Goal: Task Accomplishment & Management: Use online tool/utility

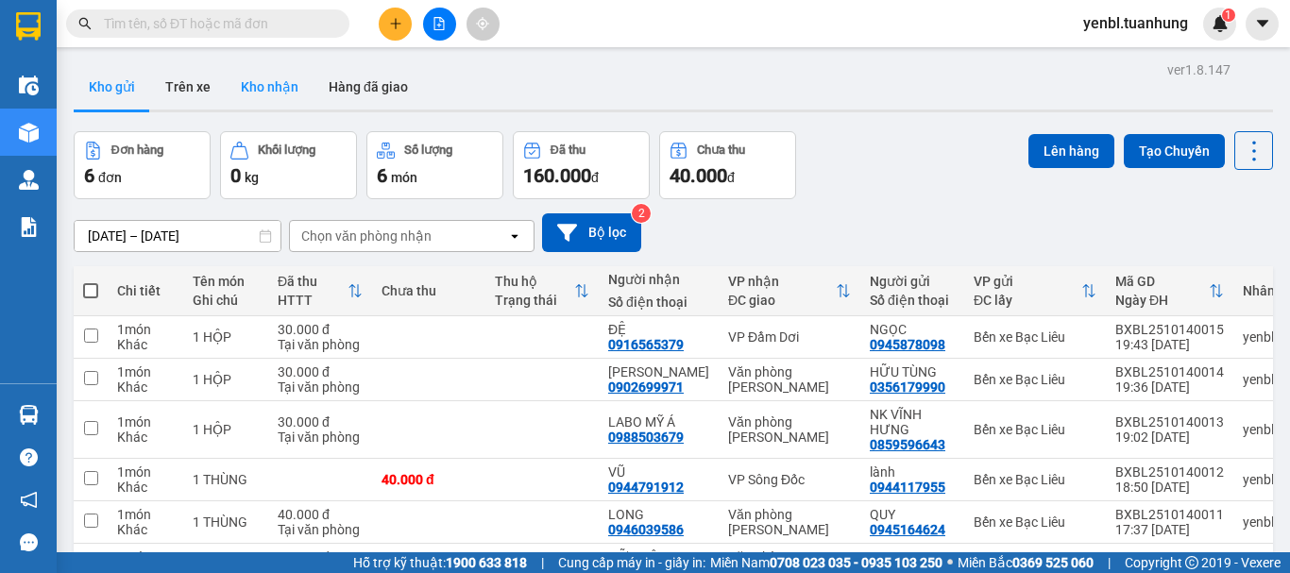
click at [278, 94] on button "Kho nhận" at bounding box center [270, 86] width 88 height 45
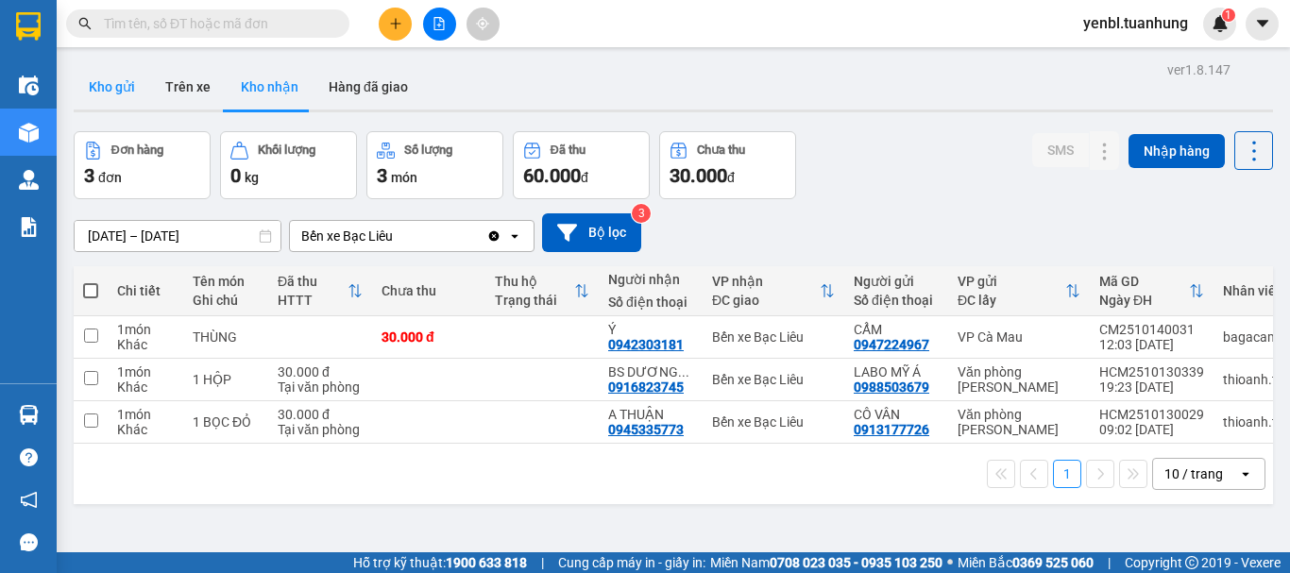
click at [132, 88] on button "Kho gửi" at bounding box center [112, 86] width 76 height 45
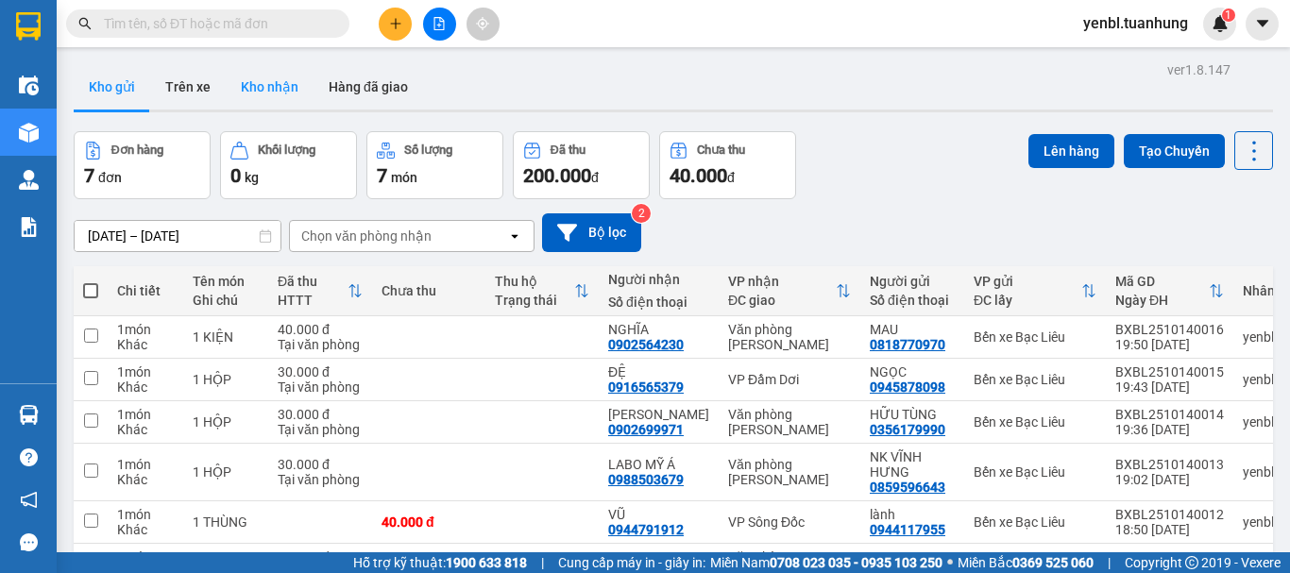
click at [301, 90] on button "Kho nhận" at bounding box center [270, 86] width 88 height 45
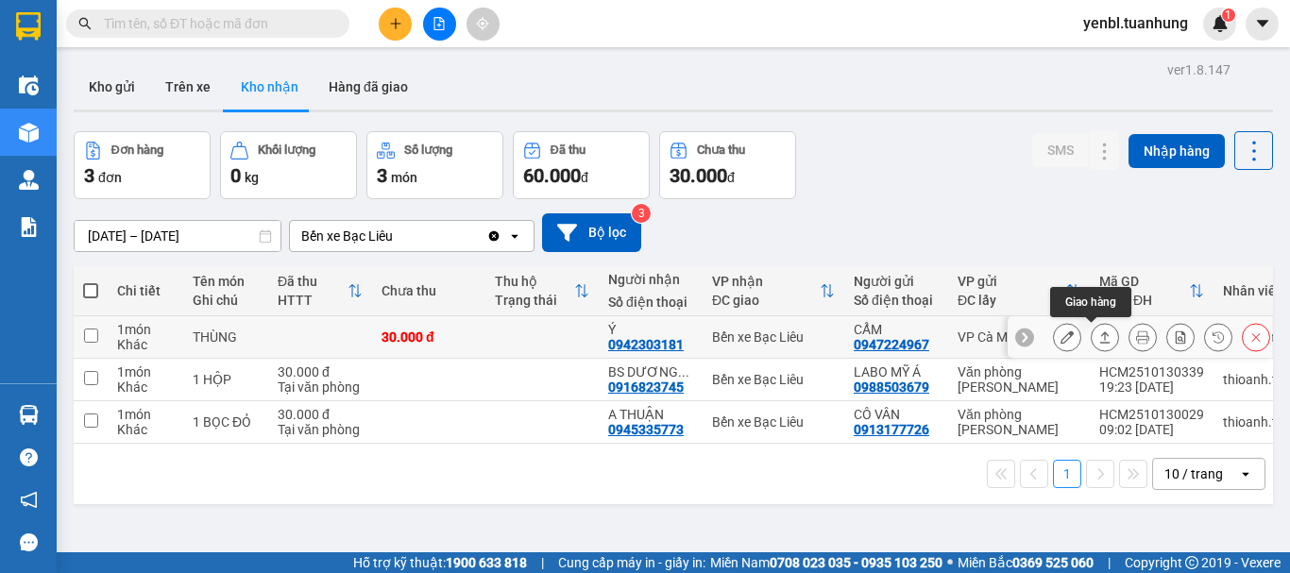
click at [1091, 336] on button at bounding box center [1104, 337] width 26 height 33
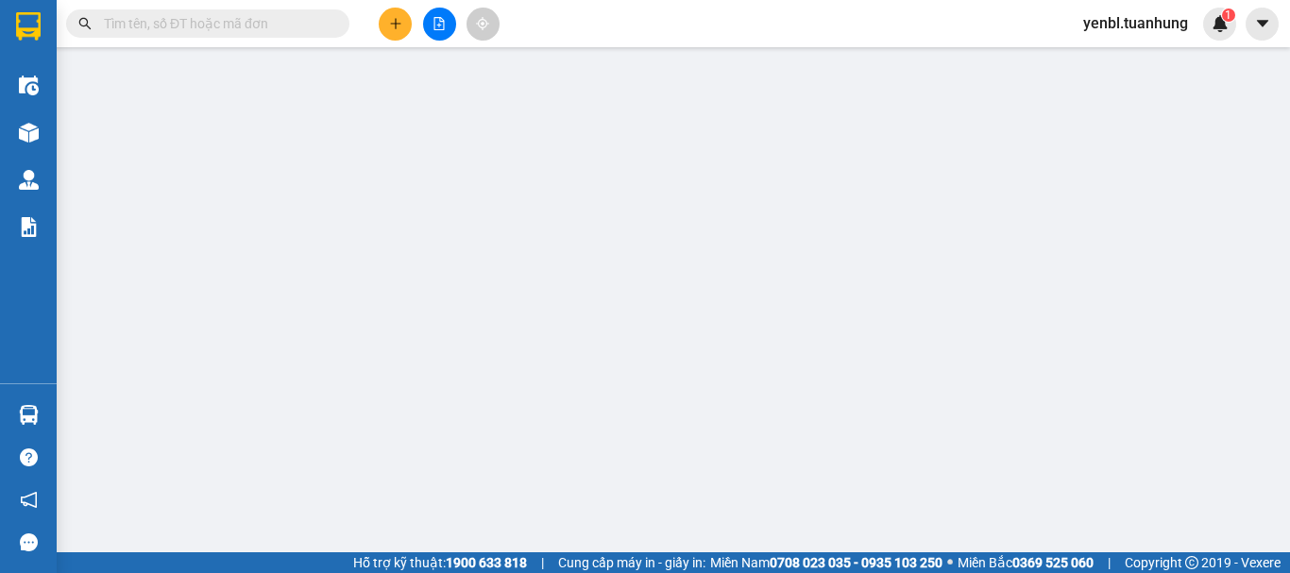
type input "0947224967"
type input "CẨM"
type input "0942303181"
type input "Ý"
type input "30.000"
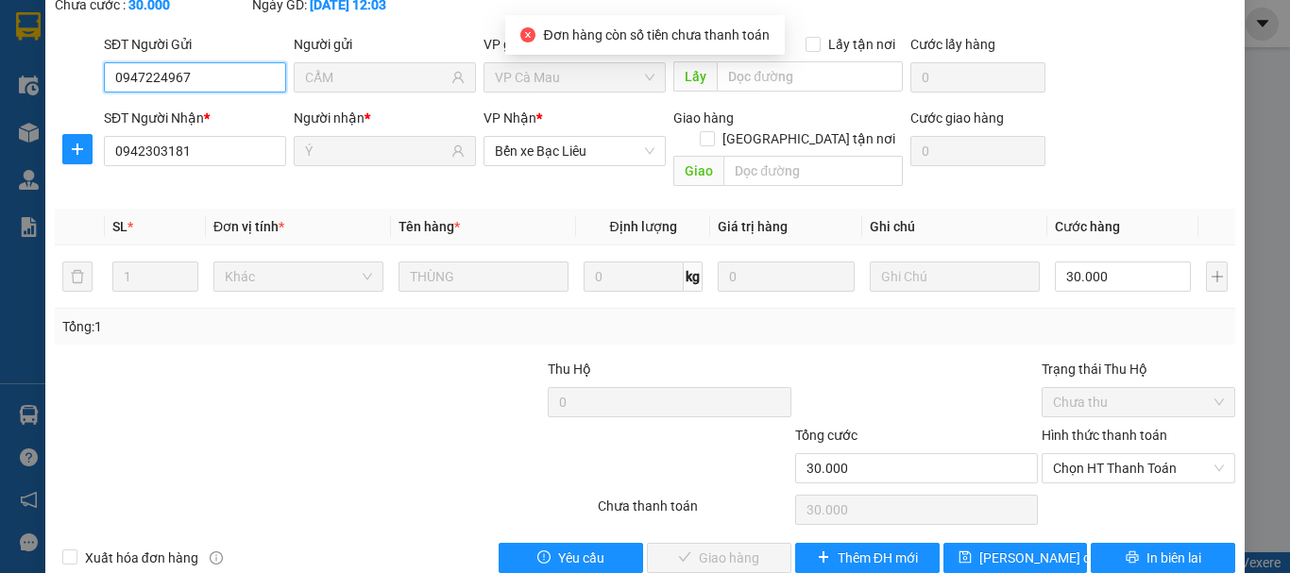
scroll to position [150, 0]
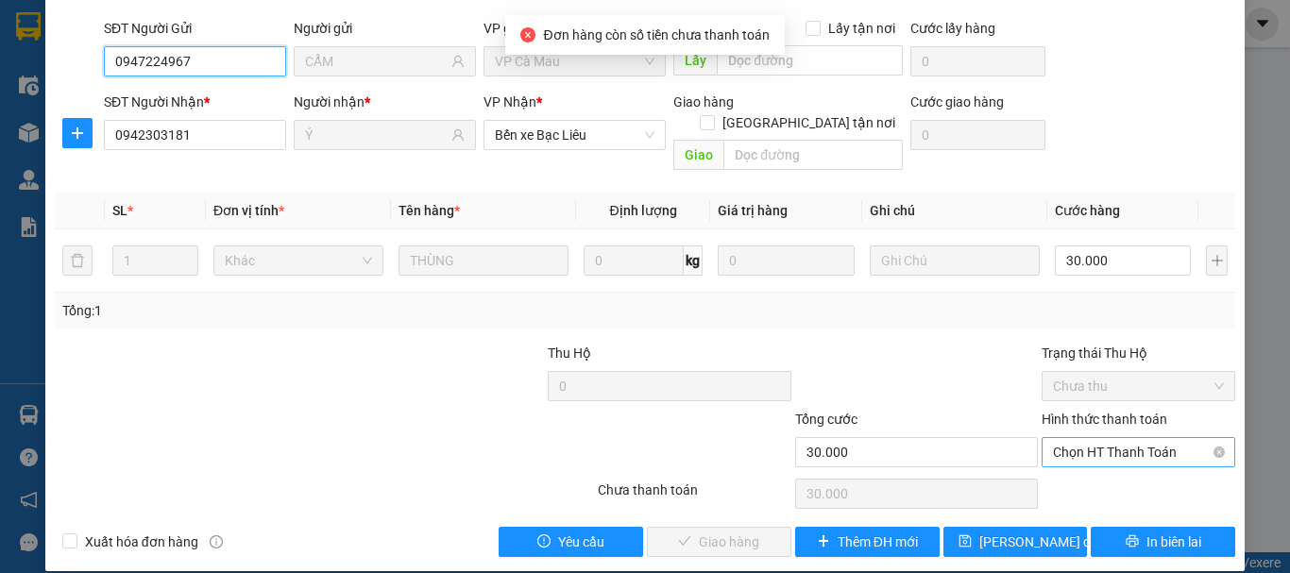
click at [1089, 438] on span "Chọn HT Thanh Toán" at bounding box center [1138, 452] width 171 height 28
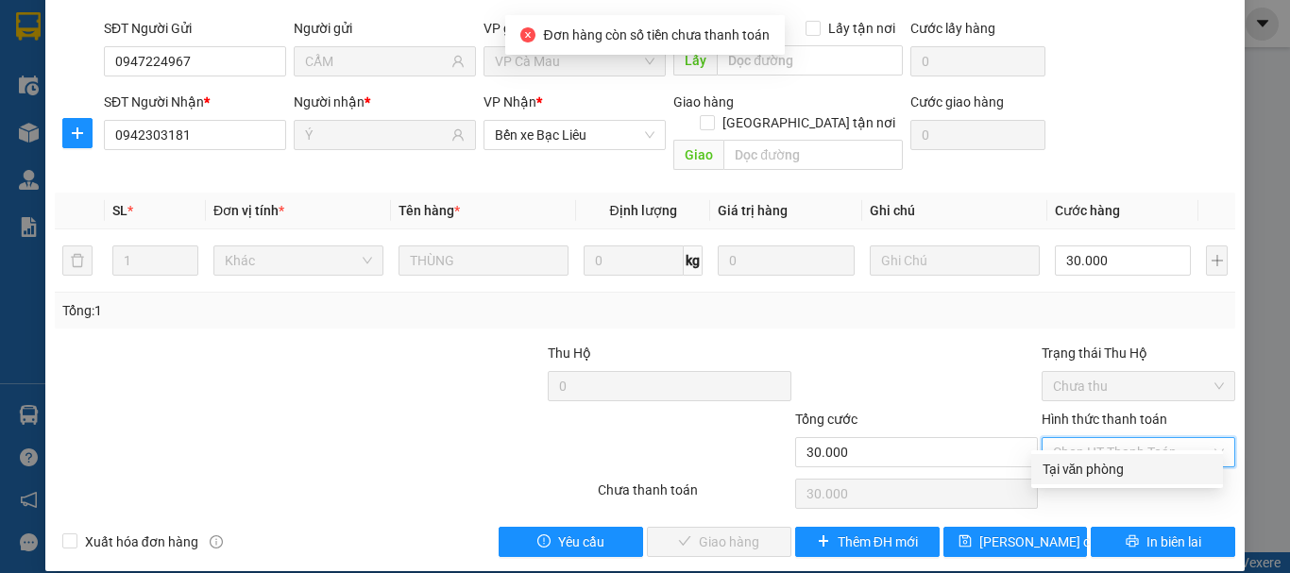
click at [1084, 467] on div "Tại văn phòng" at bounding box center [1126, 469] width 169 height 21
type input "0"
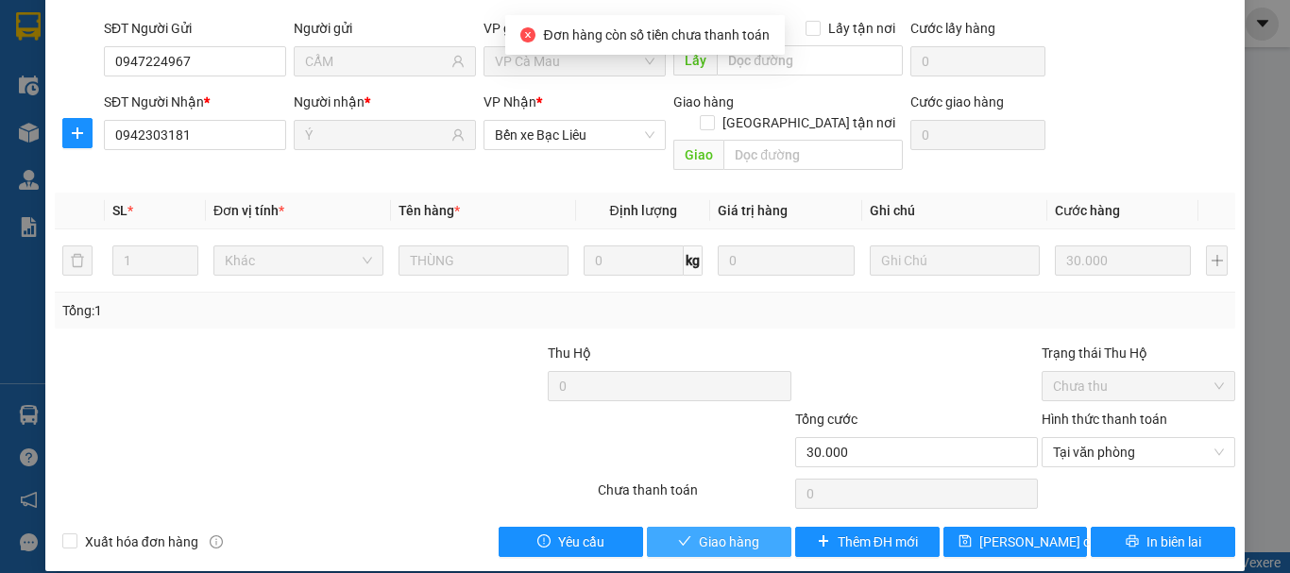
click at [747, 532] on span "Giao hàng" at bounding box center [729, 542] width 60 height 21
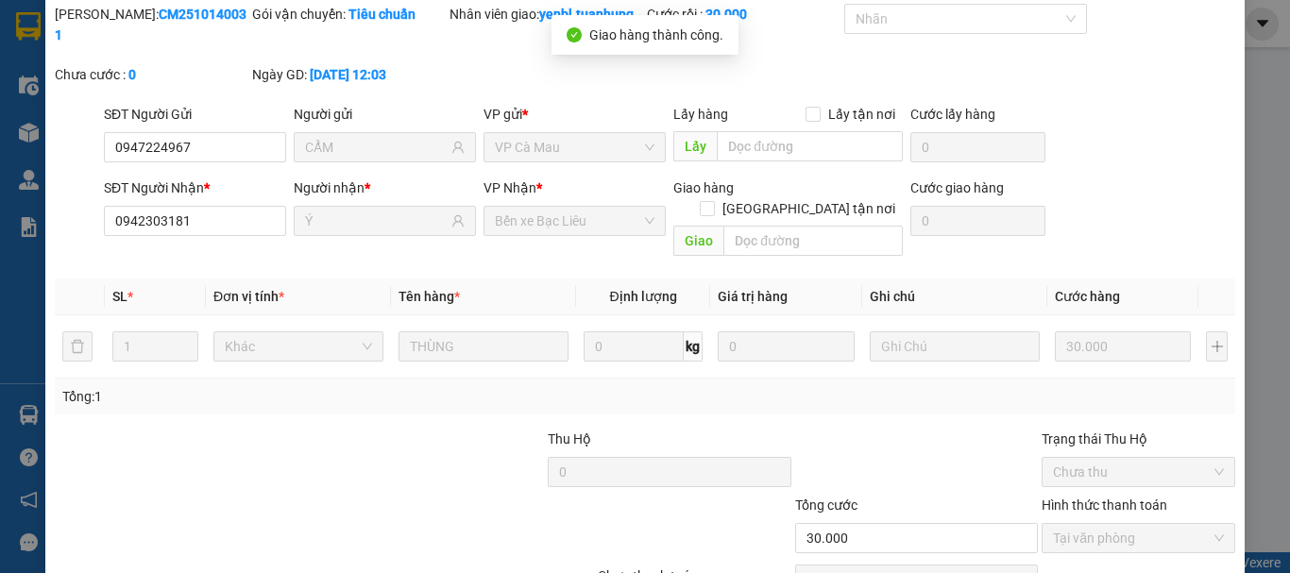
scroll to position [0, 0]
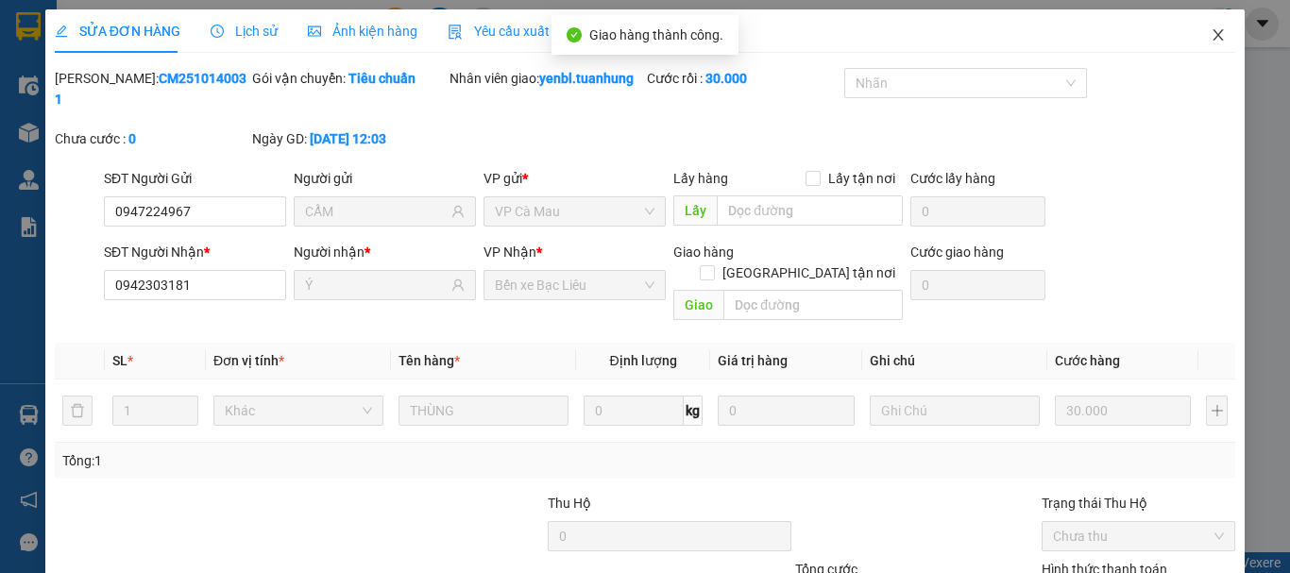
click at [1210, 30] on icon "close" at bounding box center [1217, 34] width 15 height 15
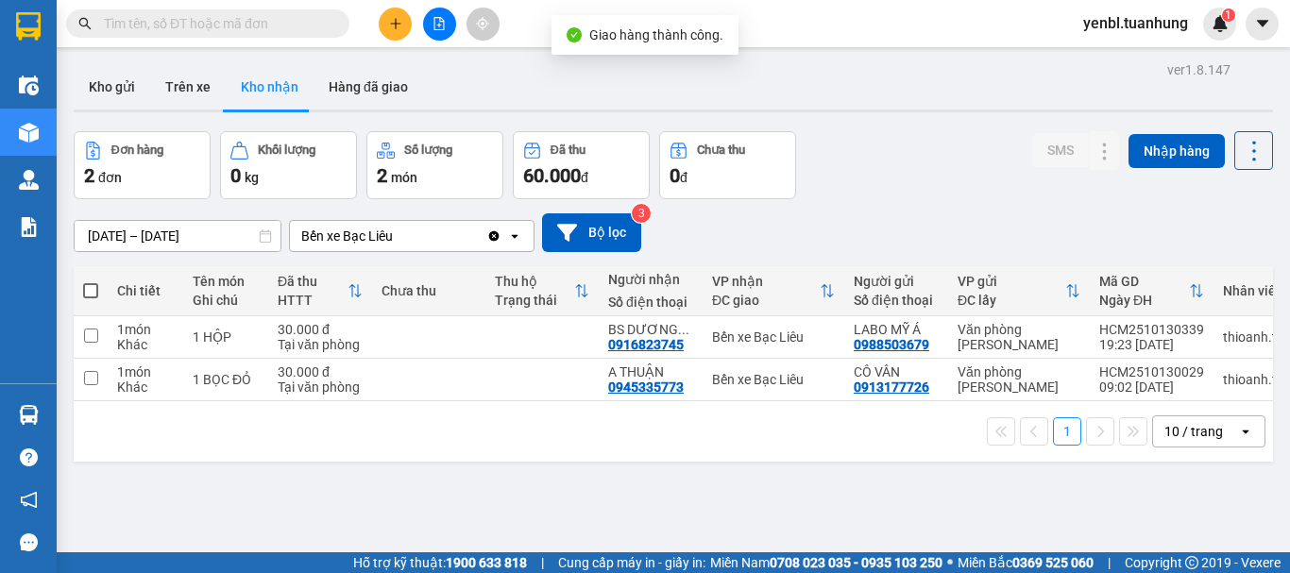
click at [196, 22] on input "text" at bounding box center [215, 23] width 223 height 21
type input "Y"
type input "Ý"
click at [278, 25] on input "Ý" at bounding box center [215, 23] width 223 height 21
click at [274, 19] on input "Ý" at bounding box center [215, 23] width 223 height 21
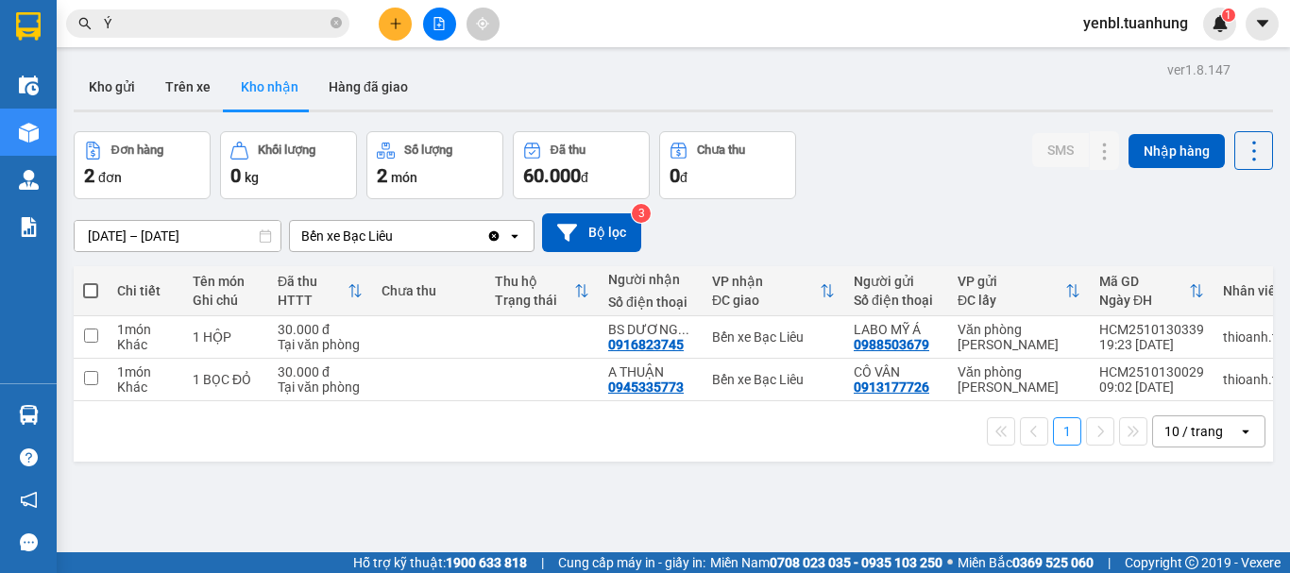
drag, startPoint x: 274, startPoint y: 19, endPoint x: 109, endPoint y: 40, distance: 166.5
click at [109, 40] on div "Kết quả tìm kiếm ( 5 ) Bộ lọc Mã ĐH Trạng thái Món hàng Thu hộ Tổng cước Chưa c…" at bounding box center [184, 24] width 368 height 33
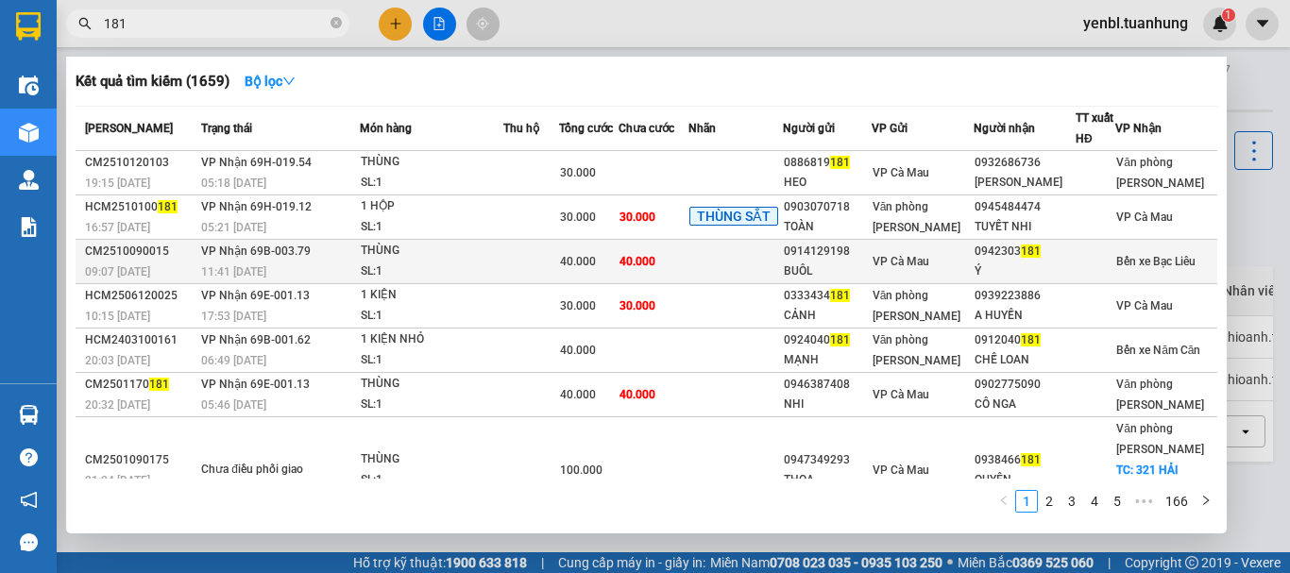
type input "181"
click at [765, 252] on td at bounding box center [734, 262] width 93 height 44
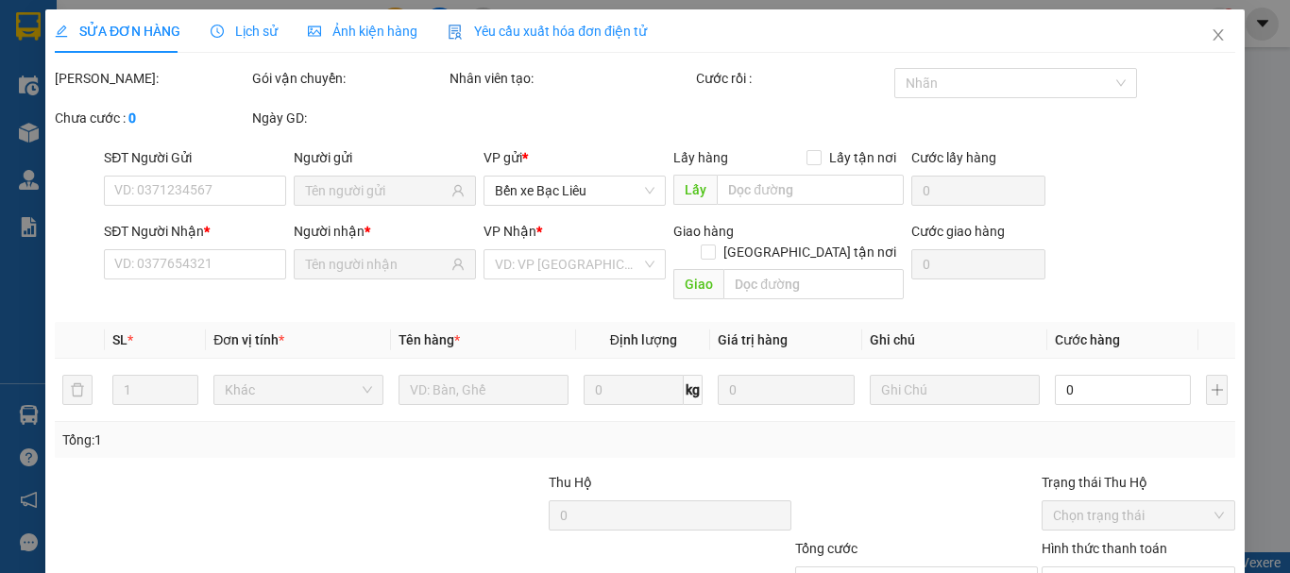
type input "0914129198"
type input "BUÔL"
type input "0942303181"
type input "Ý"
type input "40.000"
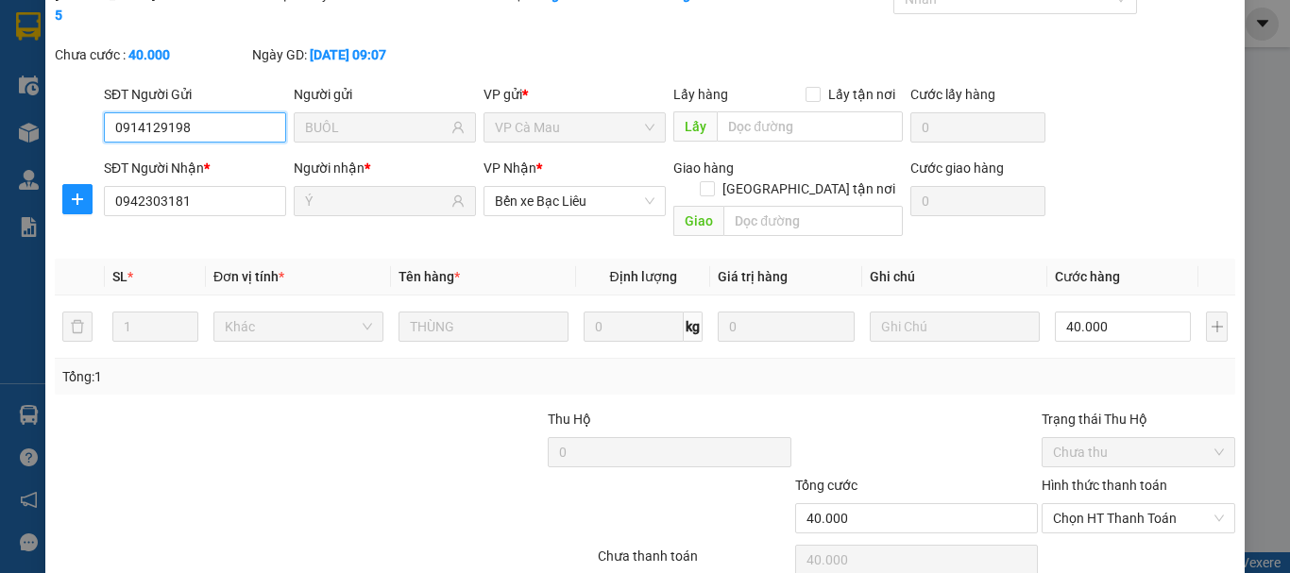
scroll to position [150, 0]
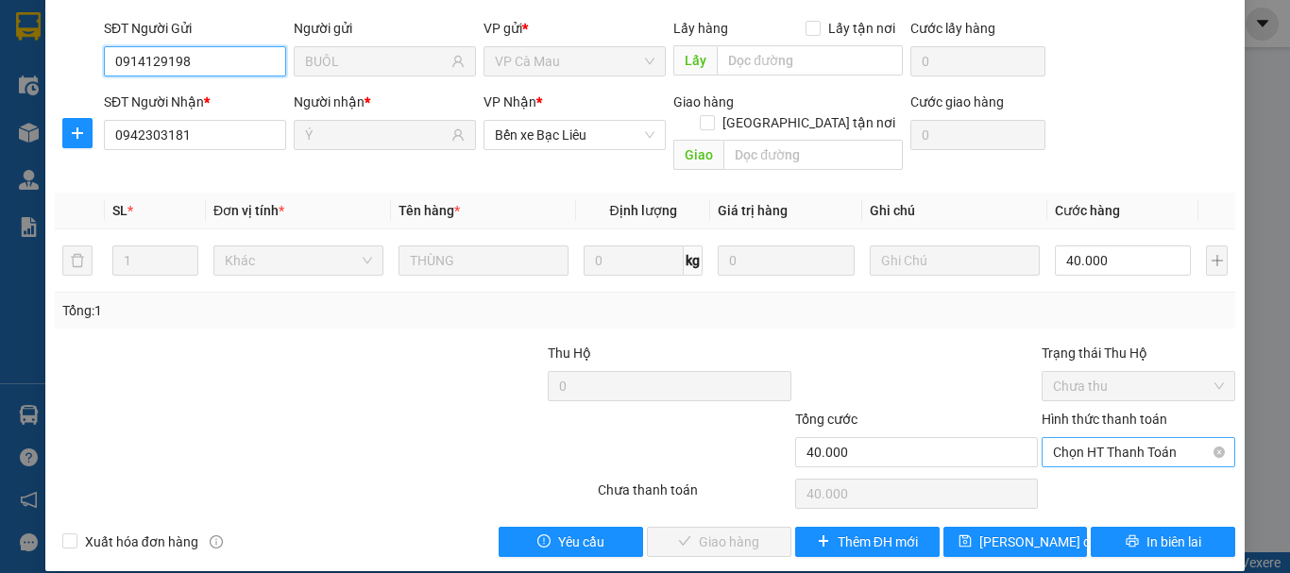
click at [1122, 438] on span "Chọn HT Thanh Toán" at bounding box center [1138, 452] width 171 height 28
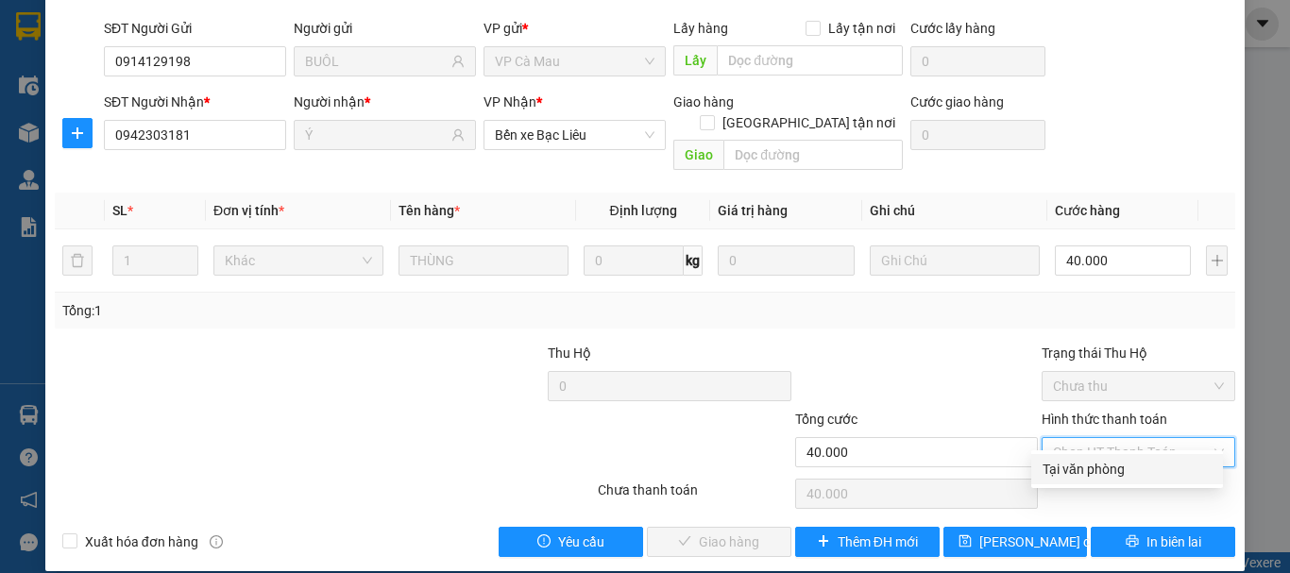
click at [1102, 462] on div "Tại văn phòng" at bounding box center [1126, 469] width 169 height 21
type input "0"
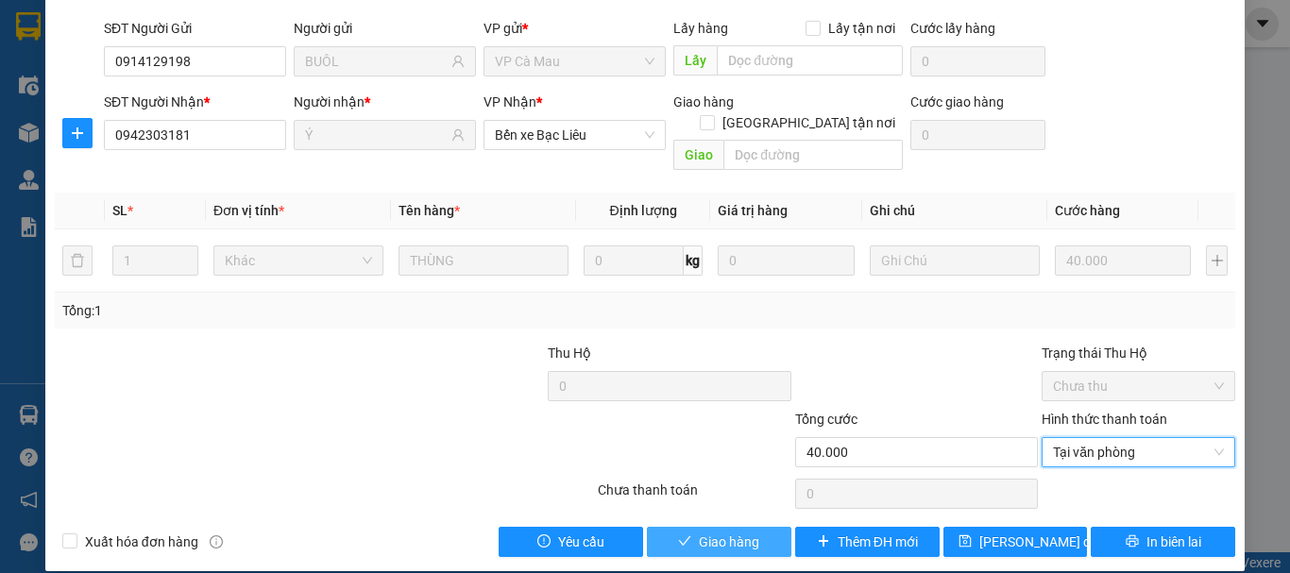
click at [749, 532] on span "Giao hàng" at bounding box center [729, 542] width 60 height 21
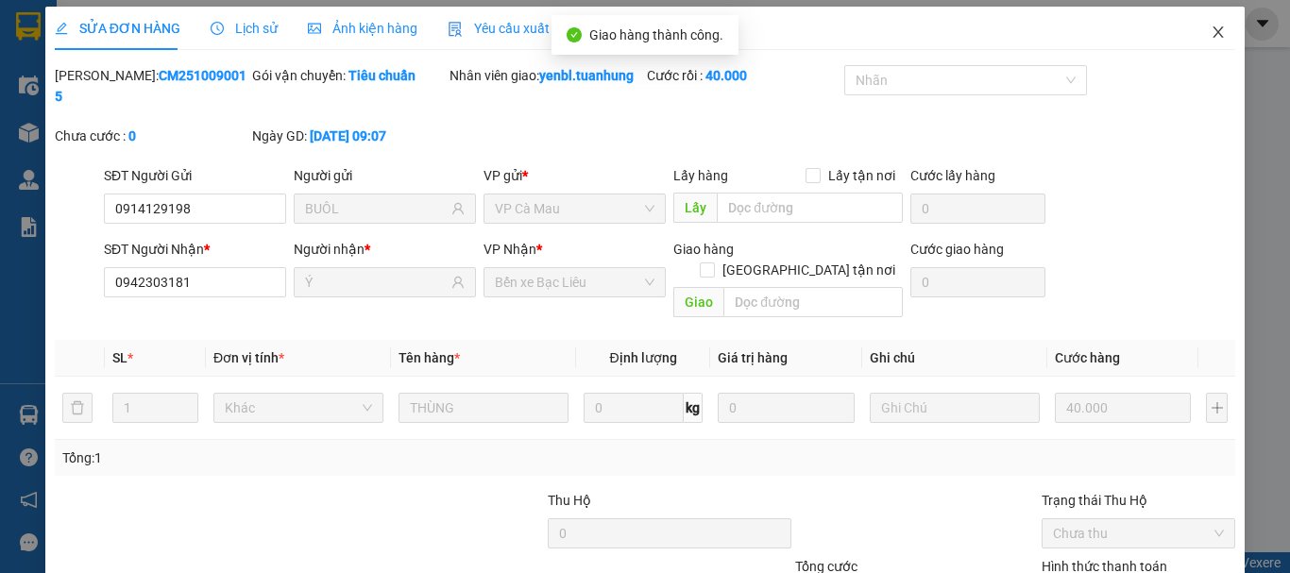
scroll to position [0, 0]
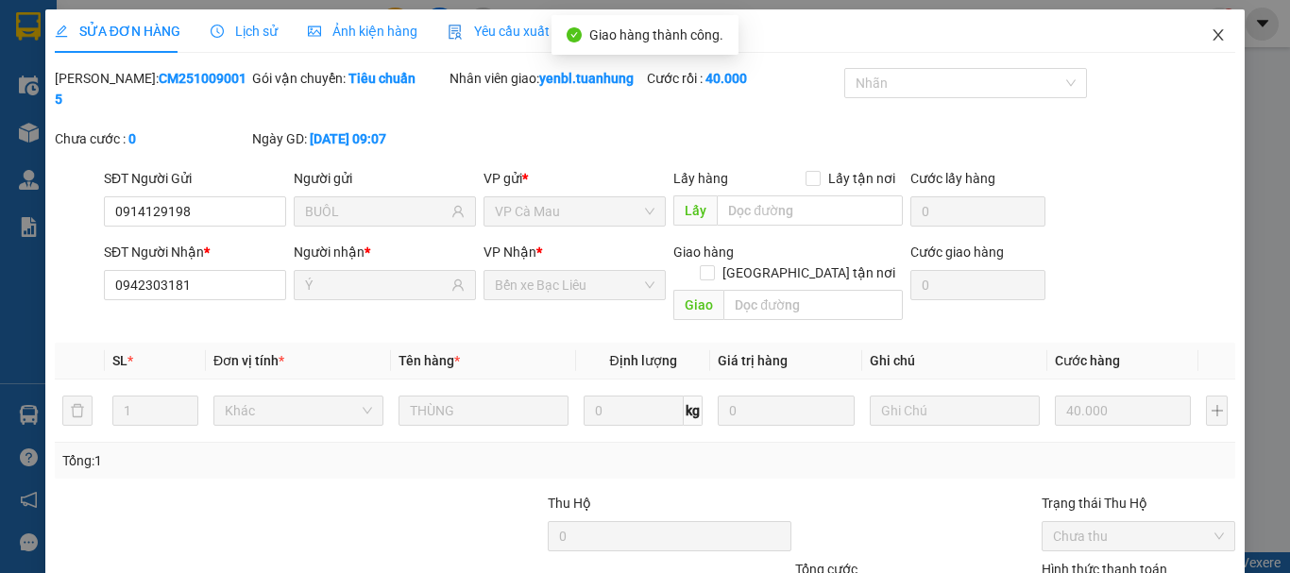
click at [1217, 30] on span "Close" at bounding box center [1217, 35] width 53 height 53
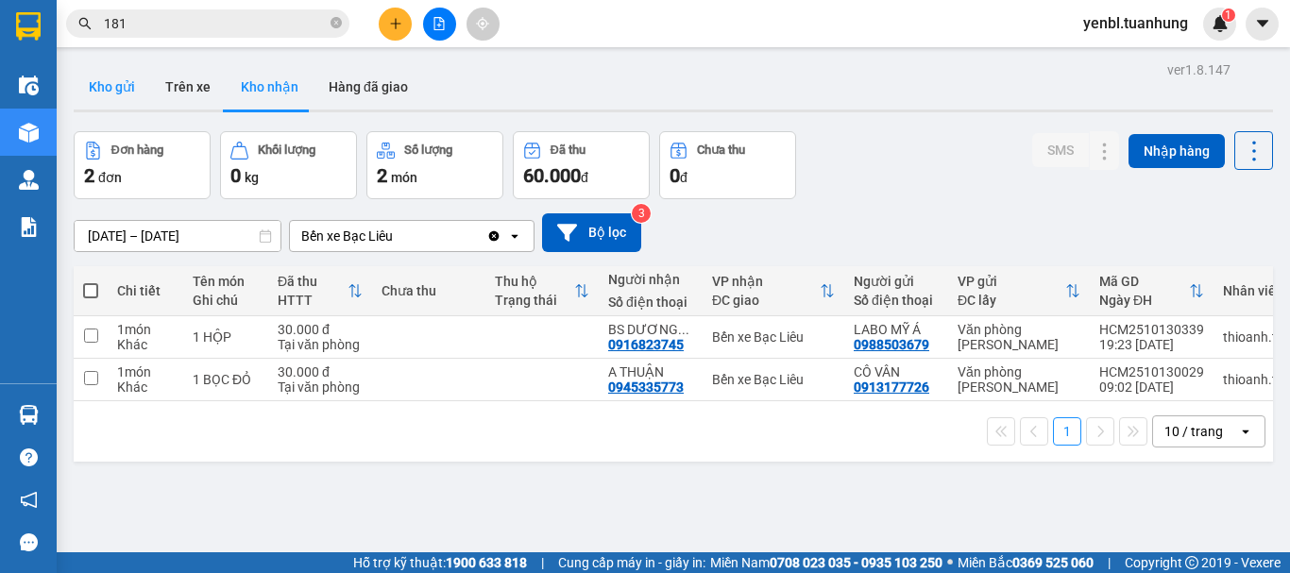
click at [113, 93] on button "Kho gửi" at bounding box center [112, 86] width 76 height 45
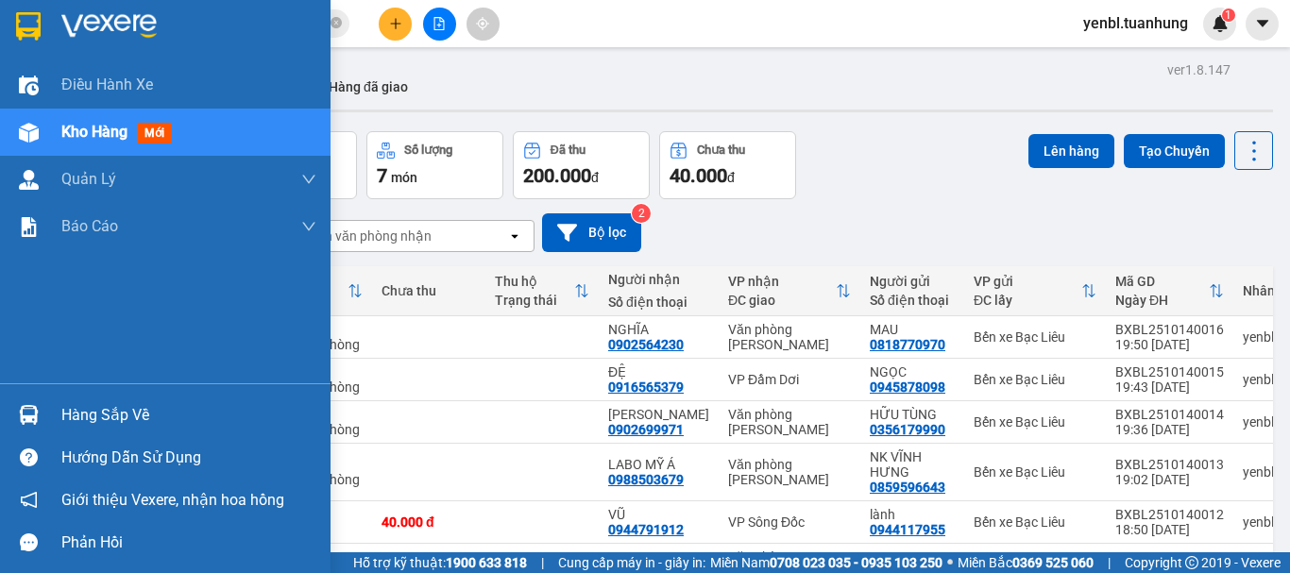
click at [115, 429] on div "Hàng sắp về" at bounding box center [188, 415] width 255 height 28
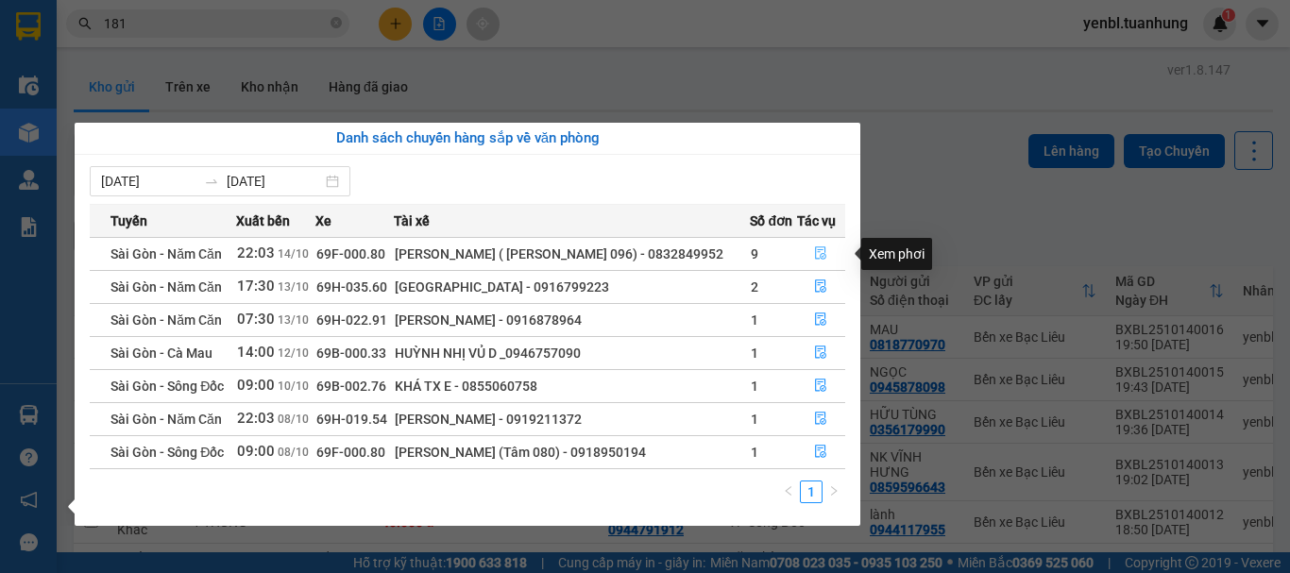
click at [818, 260] on icon "file-done" at bounding box center [820, 252] width 13 height 13
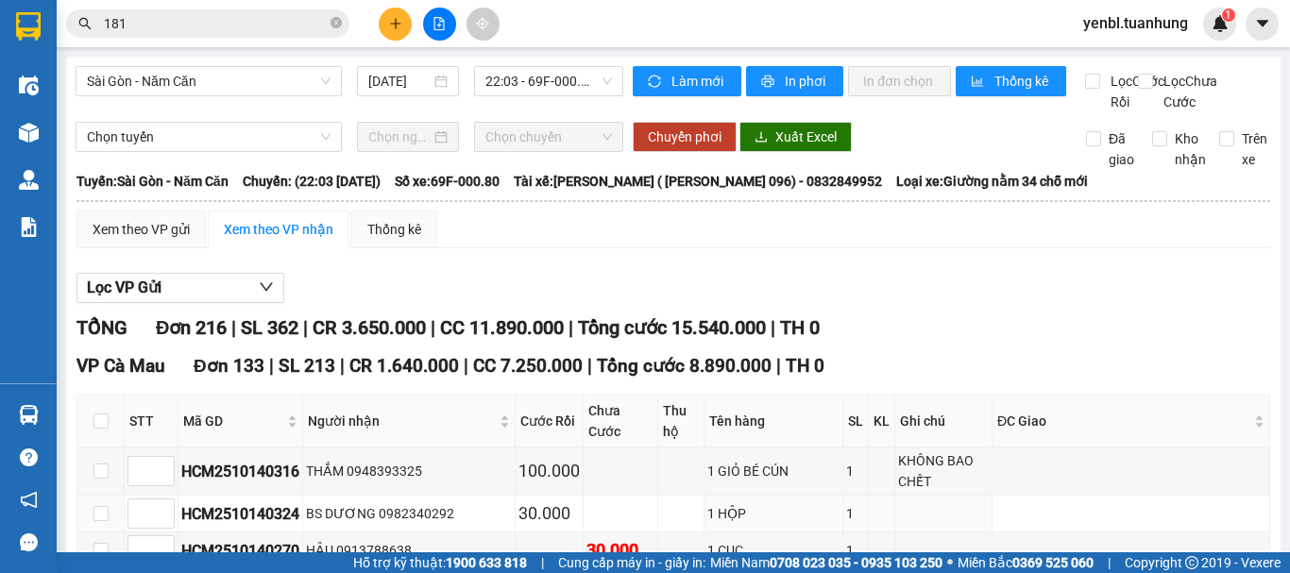
type input "[DATE]"
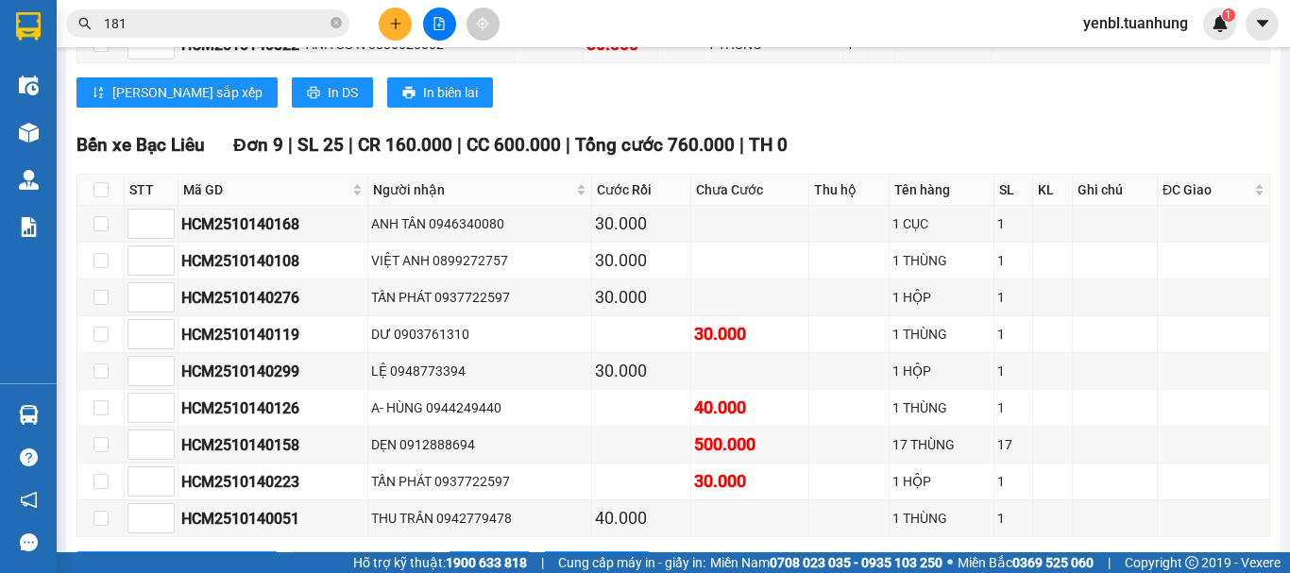
scroll to position [5429, 0]
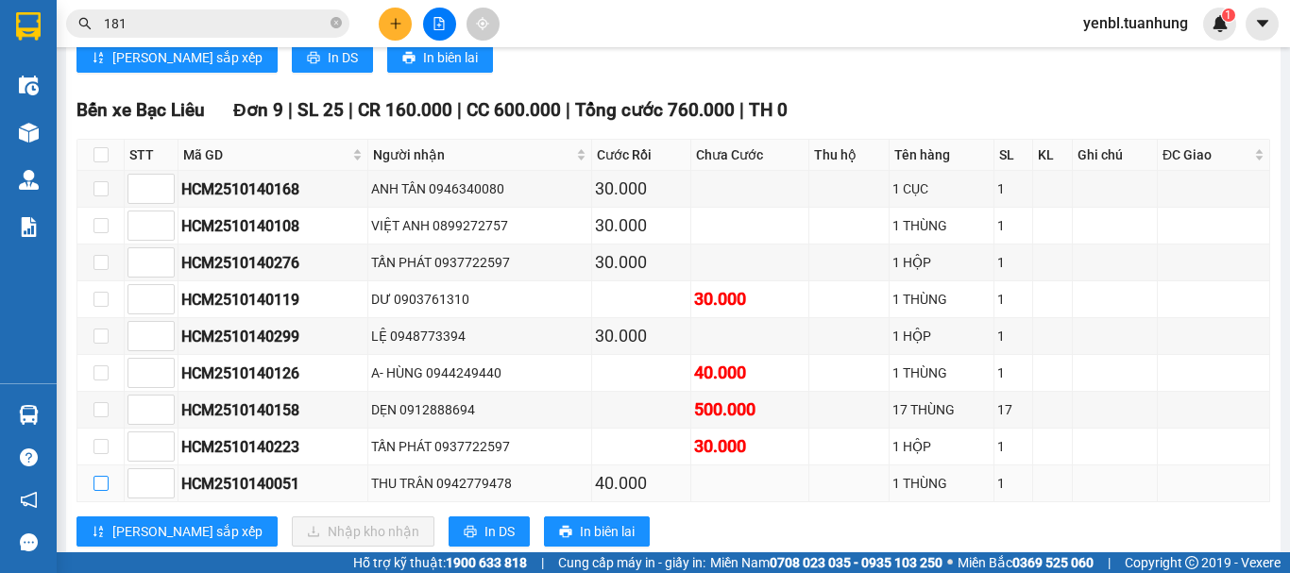
click at [97, 491] on input "checkbox" at bounding box center [100, 483] width 15 height 15
checkbox input "true"
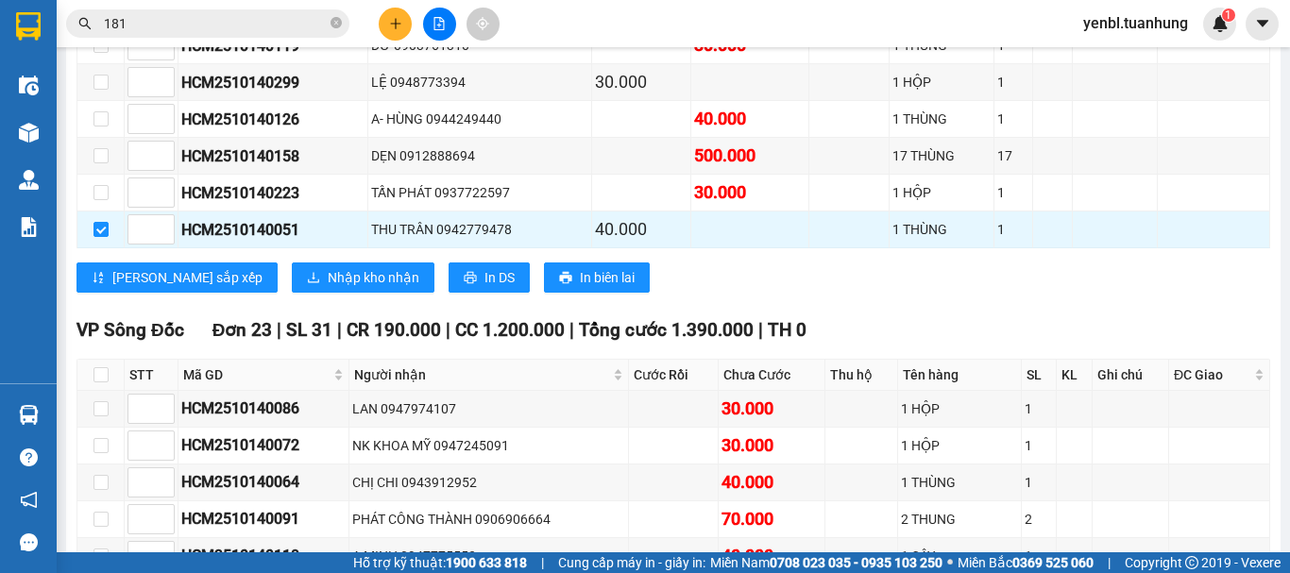
scroll to position [5713, 0]
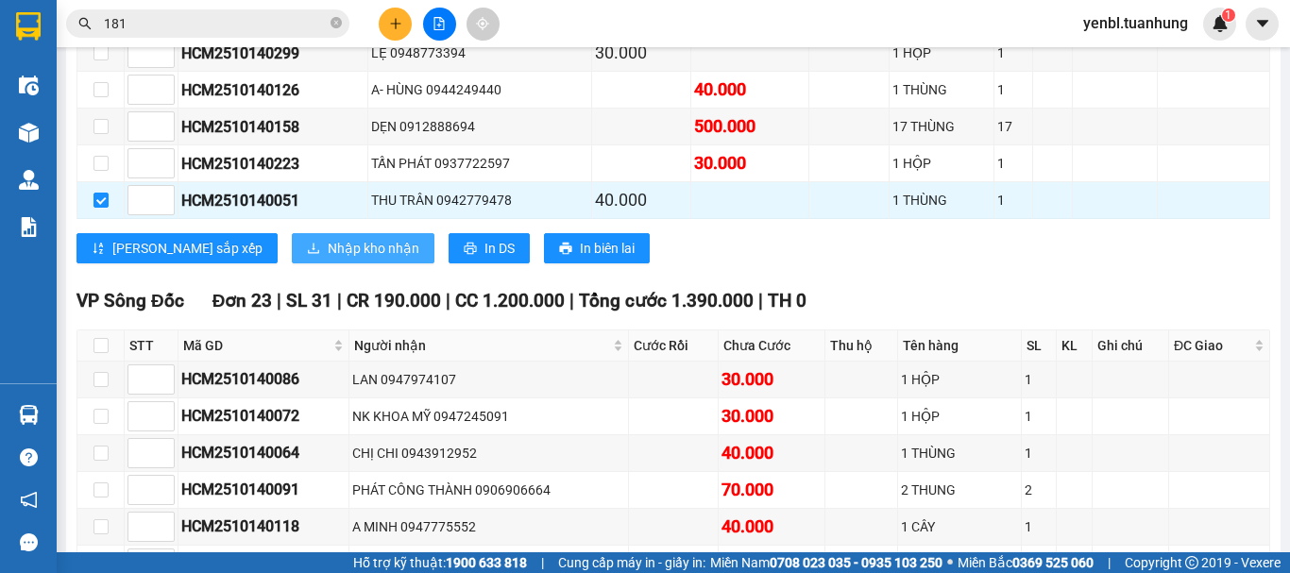
click at [328, 259] on span "Nhập kho nhận" at bounding box center [374, 248] width 92 height 21
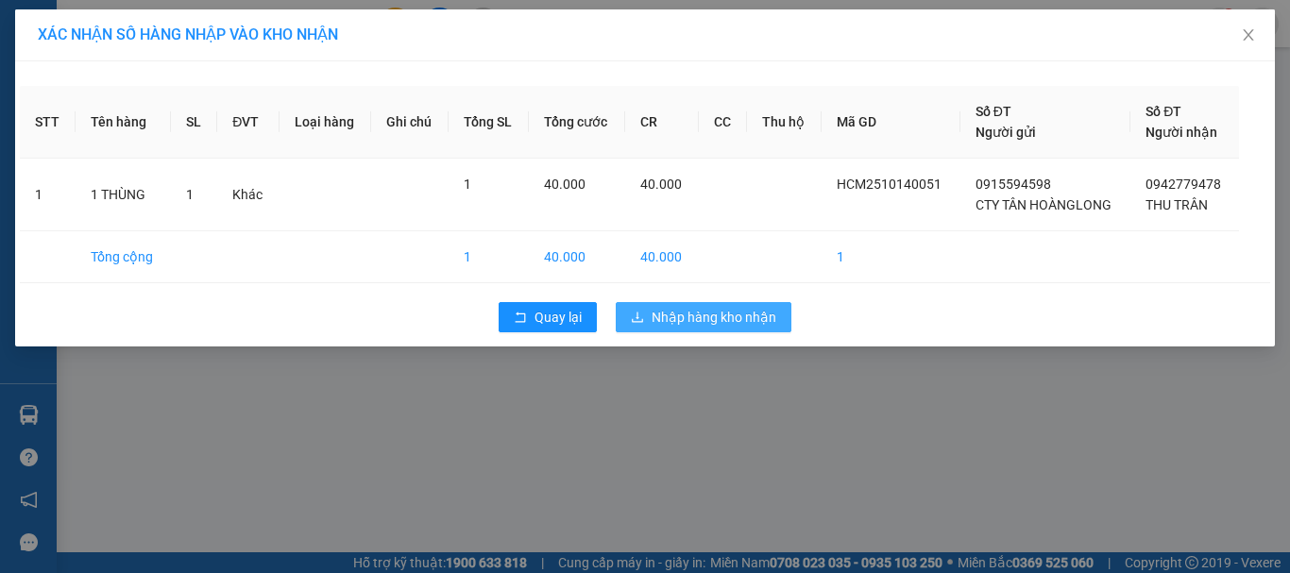
click at [692, 309] on span "Nhập hàng kho nhận" at bounding box center [713, 317] width 125 height 21
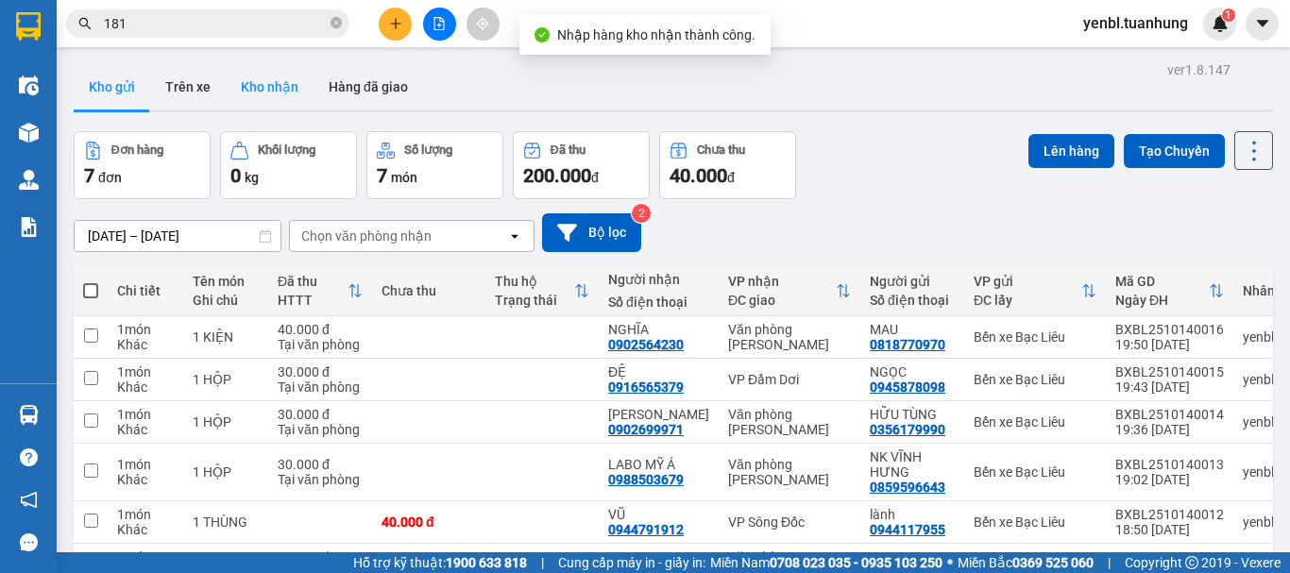
click at [288, 88] on button "Kho nhận" at bounding box center [270, 86] width 88 height 45
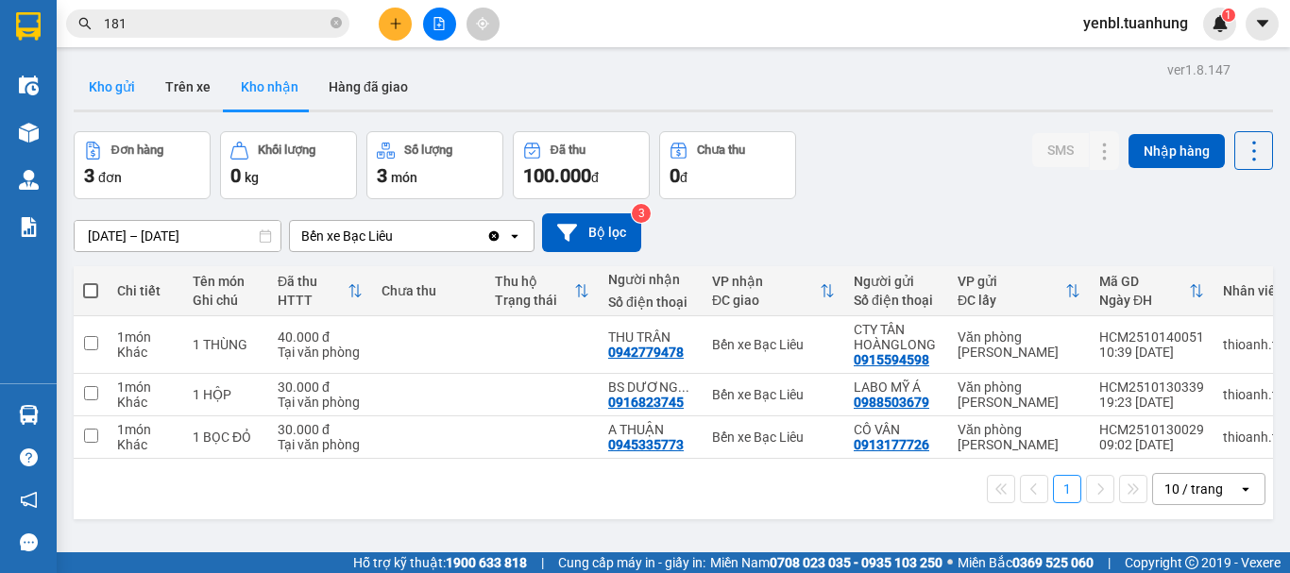
click at [93, 93] on button "Kho gửi" at bounding box center [112, 86] width 76 height 45
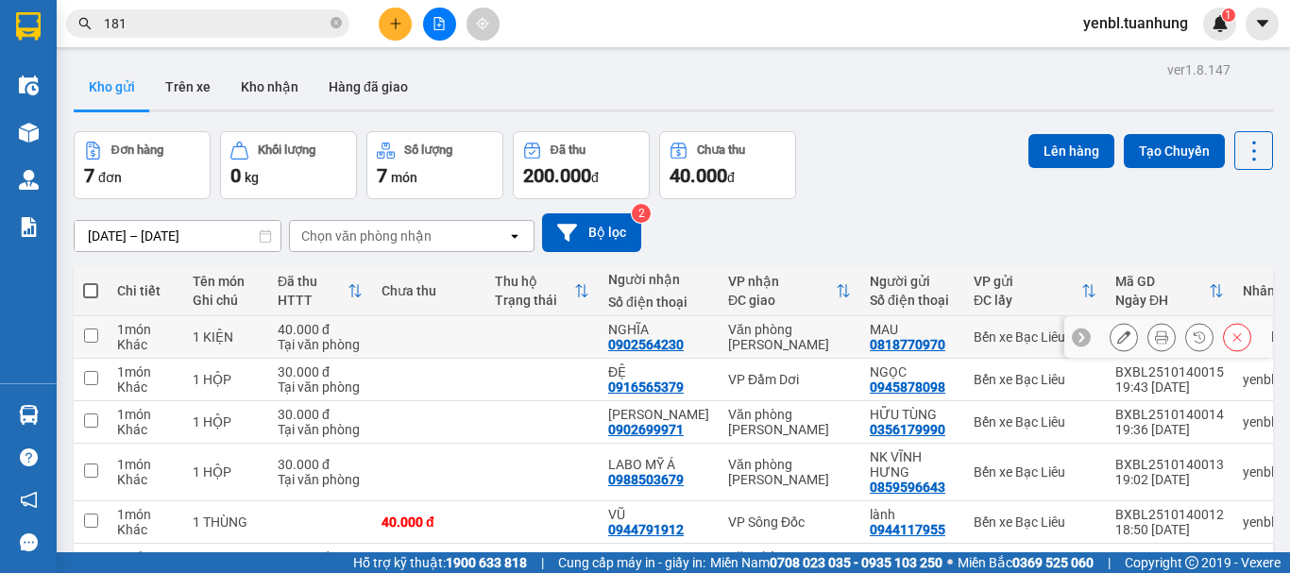
click at [559, 331] on td at bounding box center [541, 337] width 113 height 42
checkbox input "true"
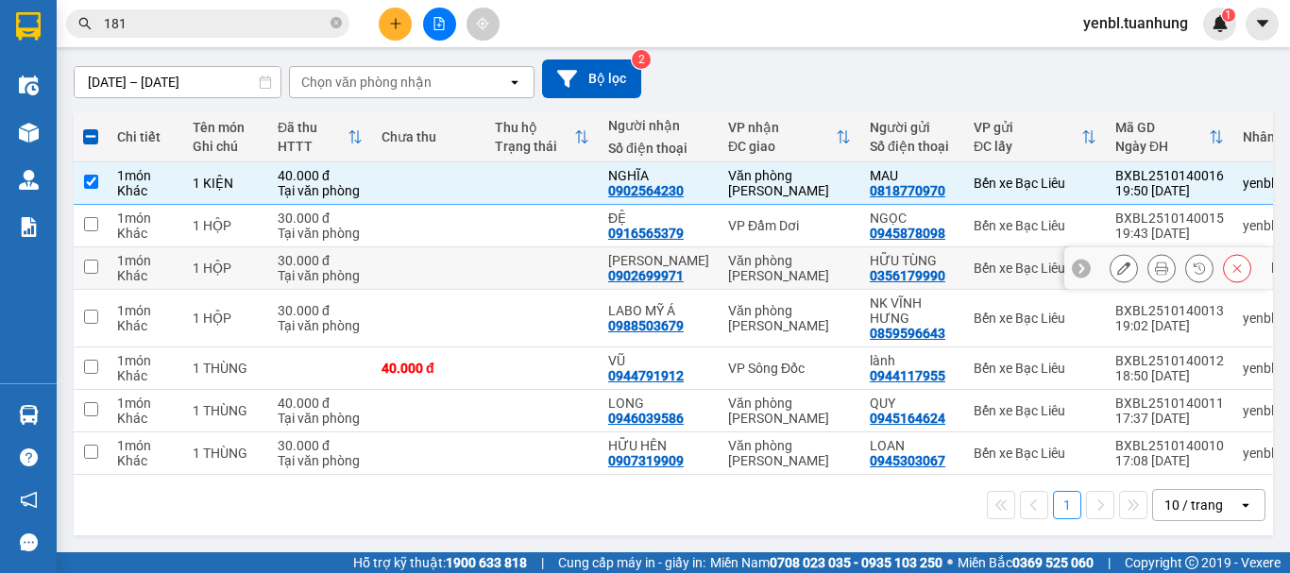
scroll to position [161, 0]
click at [570, 262] on td at bounding box center [541, 268] width 113 height 42
checkbox input "true"
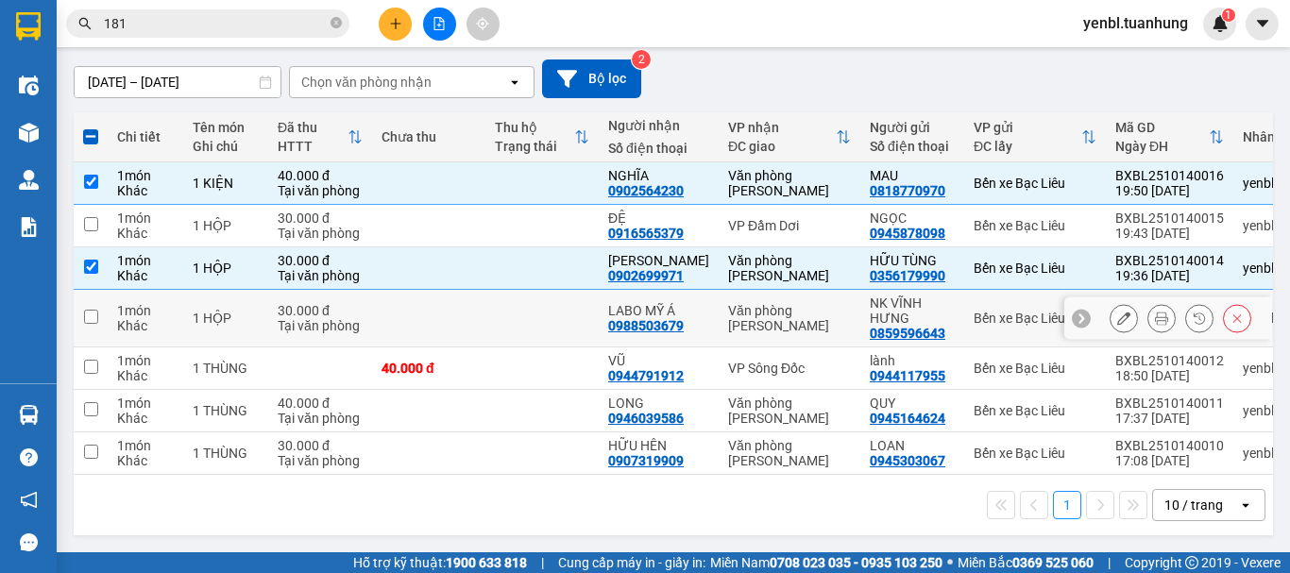
click at [568, 297] on td at bounding box center [541, 319] width 113 height 58
checkbox input "true"
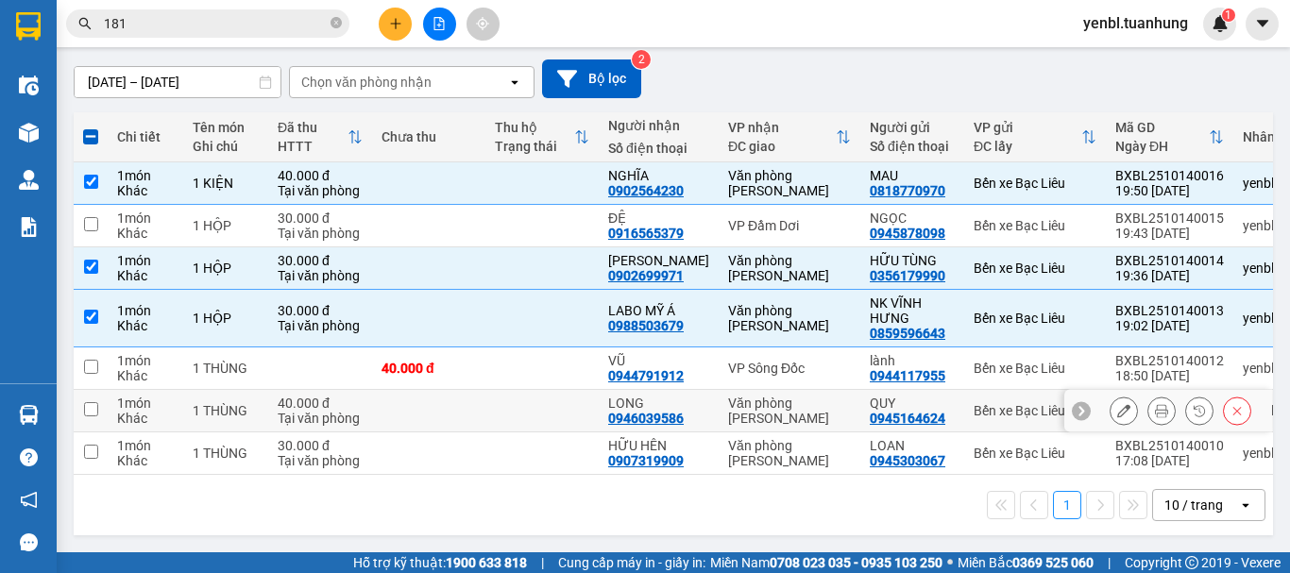
click at [548, 400] on td at bounding box center [541, 411] width 113 height 42
checkbox input "true"
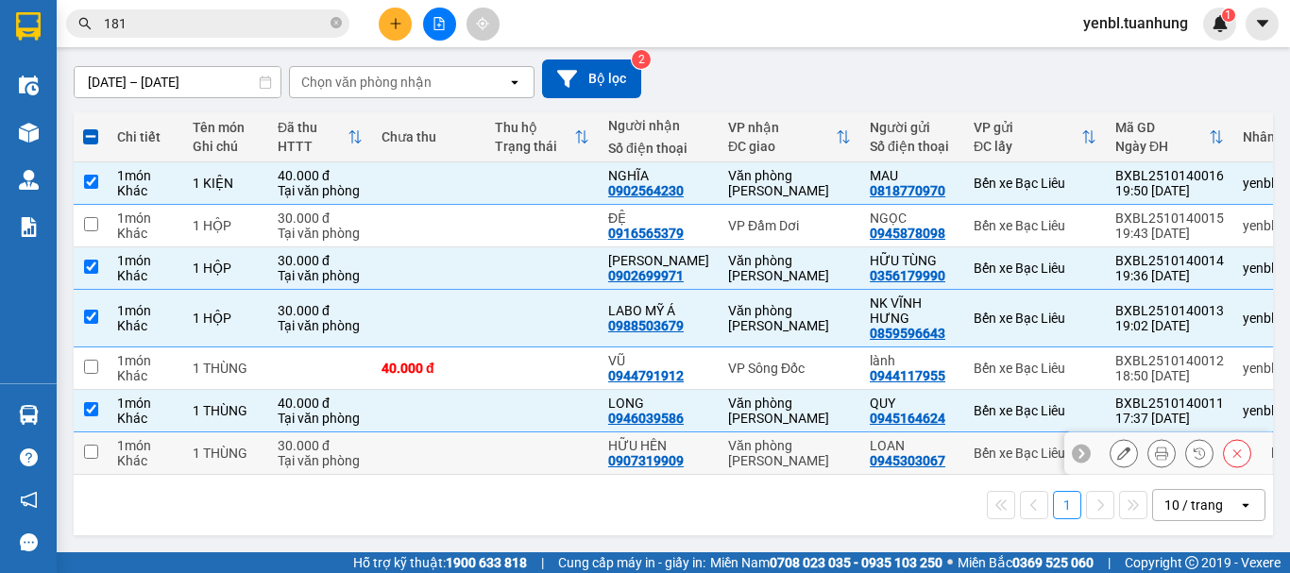
click at [562, 460] on td at bounding box center [541, 453] width 113 height 42
checkbox input "true"
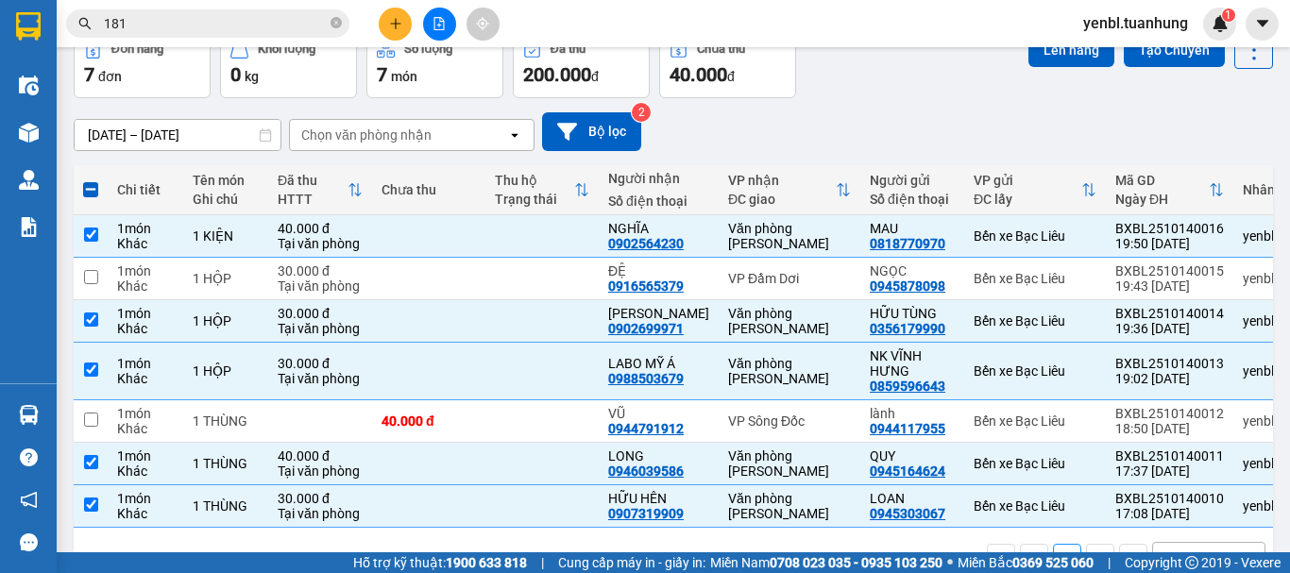
scroll to position [0, 0]
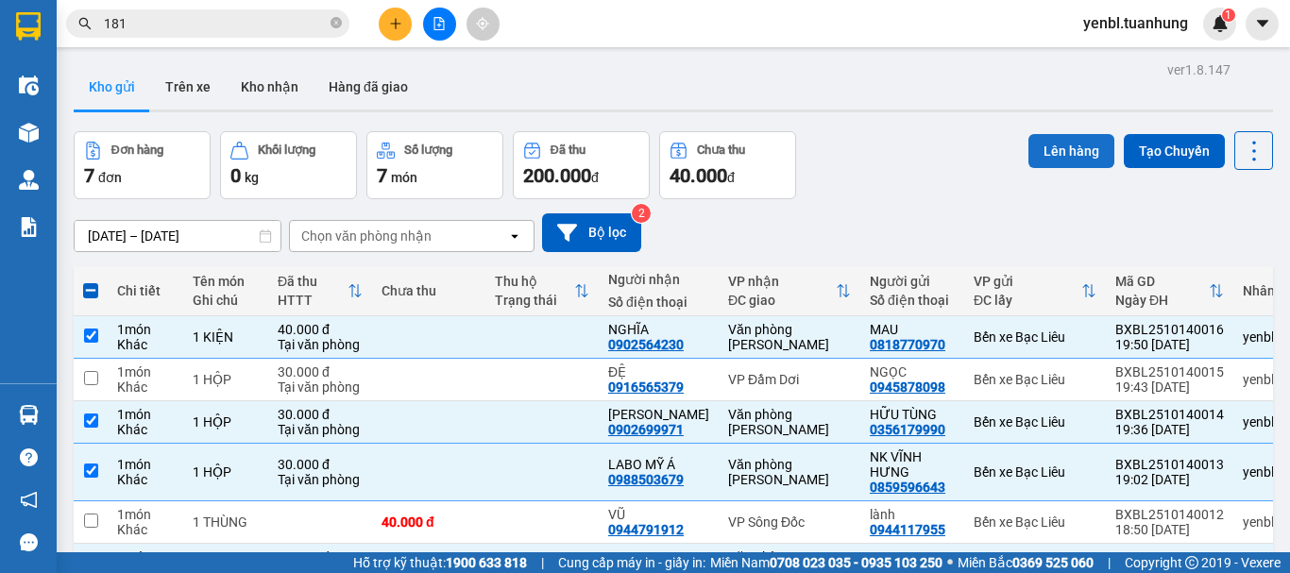
click at [1068, 159] on button "Lên hàng" at bounding box center [1071, 151] width 86 height 34
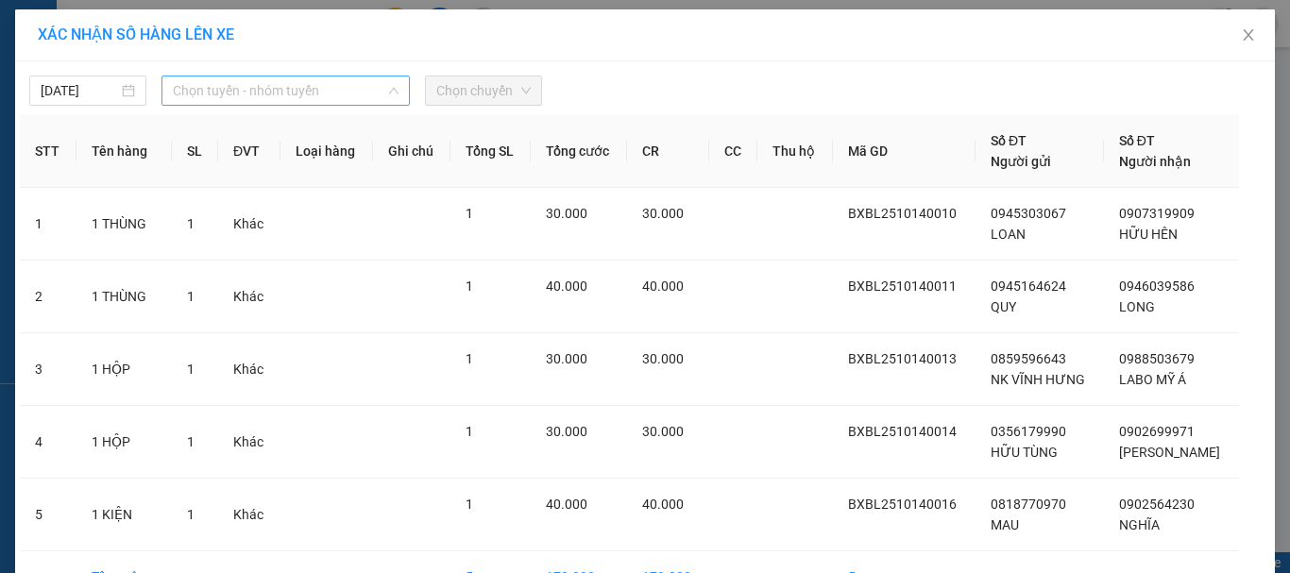
click at [321, 89] on span "Chọn tuyến - nhóm tuyến" at bounding box center [286, 90] width 226 height 28
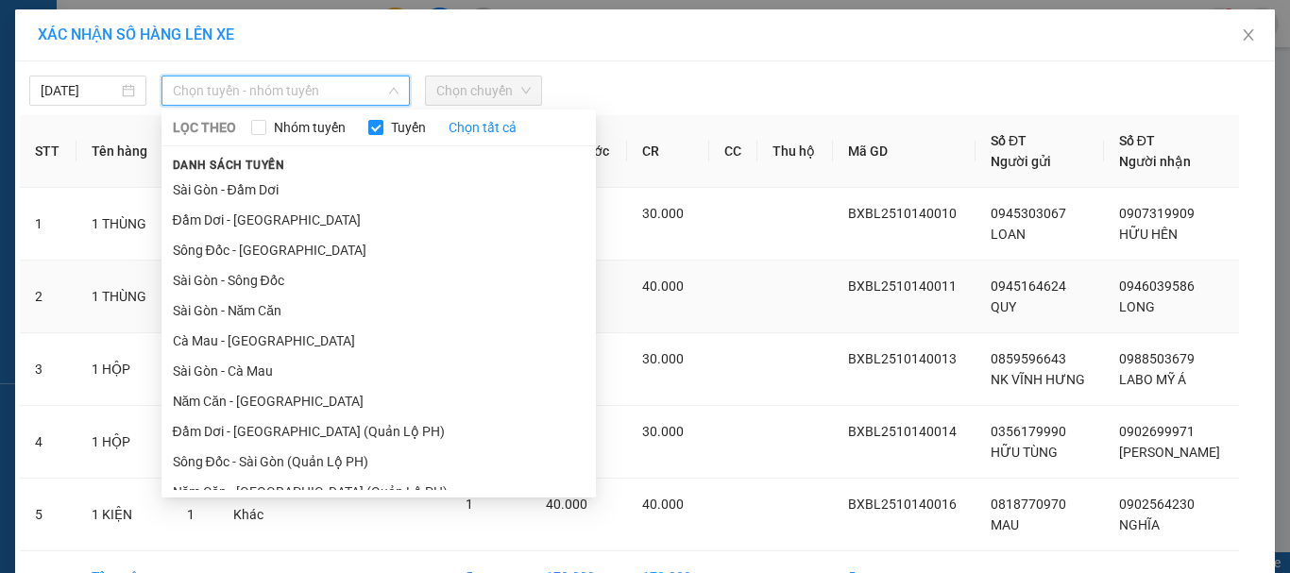
click at [248, 329] on li "Cà Mau - [GEOGRAPHIC_DATA]" at bounding box center [378, 341] width 434 height 30
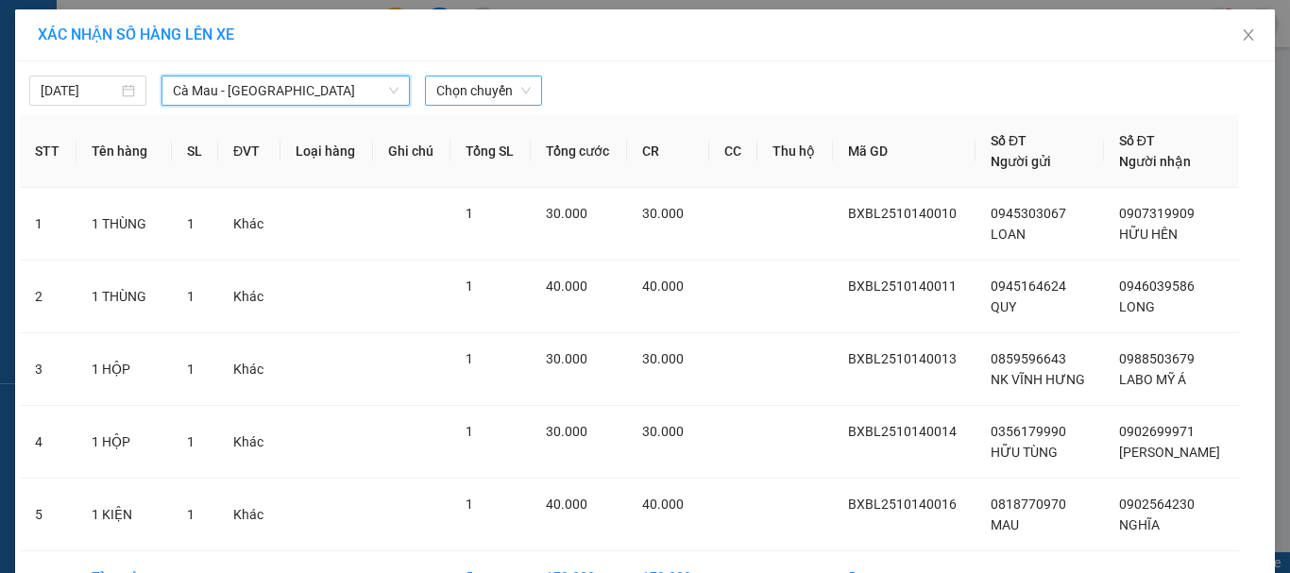
click at [496, 90] on span "Chọn chuyến" at bounding box center [483, 90] width 94 height 28
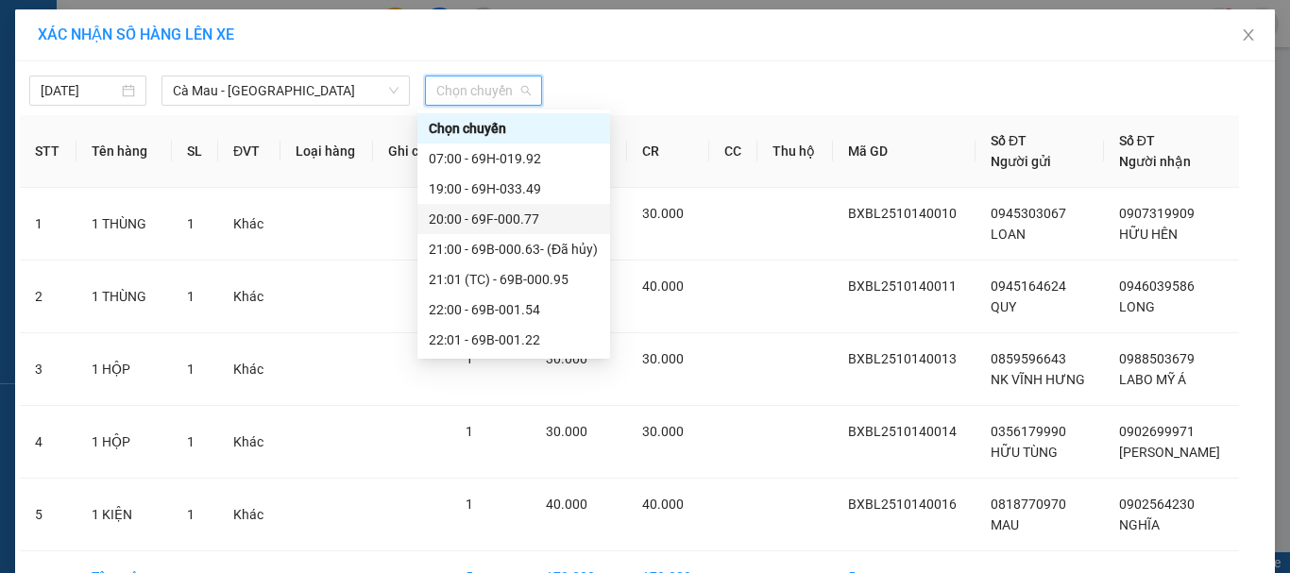
click at [549, 212] on div "20:00 - 69F-000.77" at bounding box center [514, 219] width 170 height 21
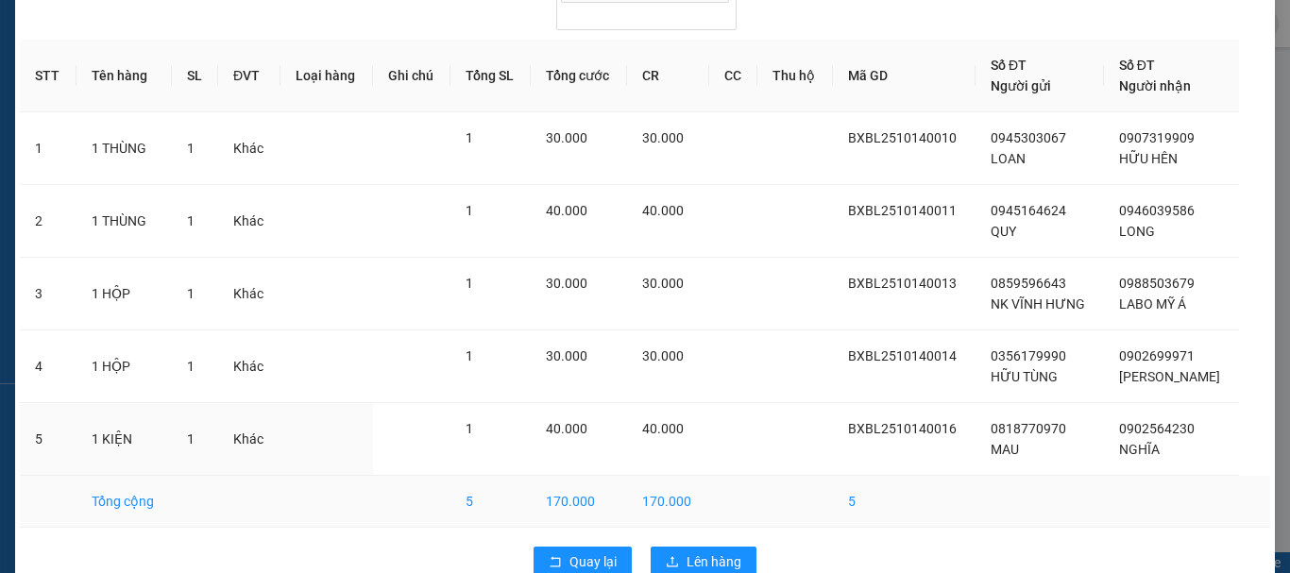
scroll to position [127, 0]
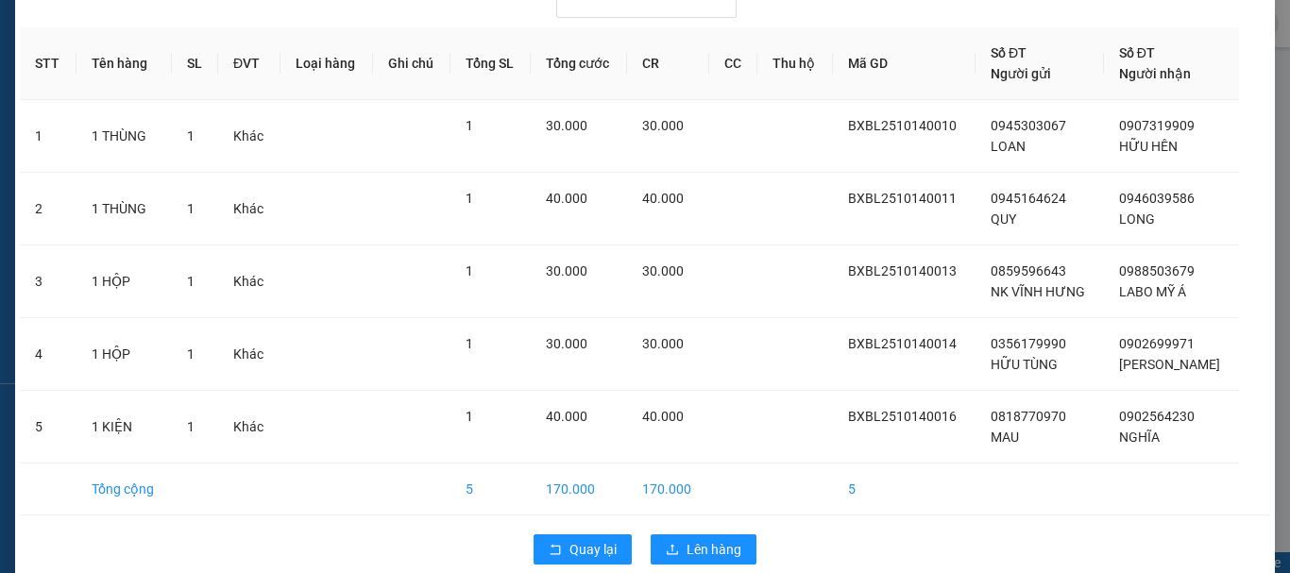
click at [712, 525] on div "Quay lại Lên hàng" at bounding box center [645, 549] width 1250 height 49
click at [707, 539] on span "Lên hàng" at bounding box center [713, 549] width 55 height 21
